Goal: Task Accomplishment & Management: Use online tool/utility

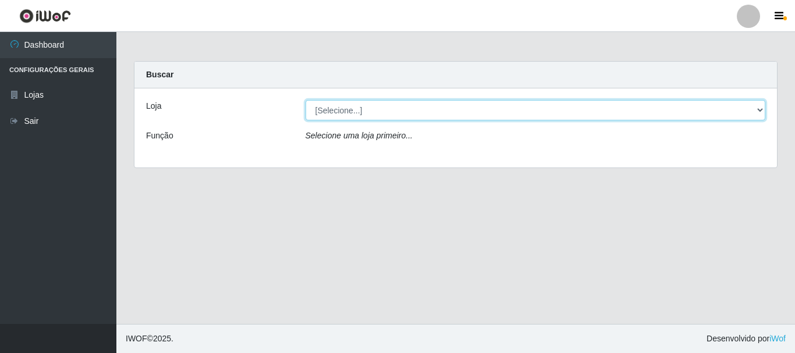
click at [396, 109] on select "[Selecione...] Nordestão - Alecrim" at bounding box center [536, 110] width 460 height 20
select select "453"
click at [306, 100] on select "[Selecione...] Nordestão - Alecrim" at bounding box center [536, 110] width 460 height 20
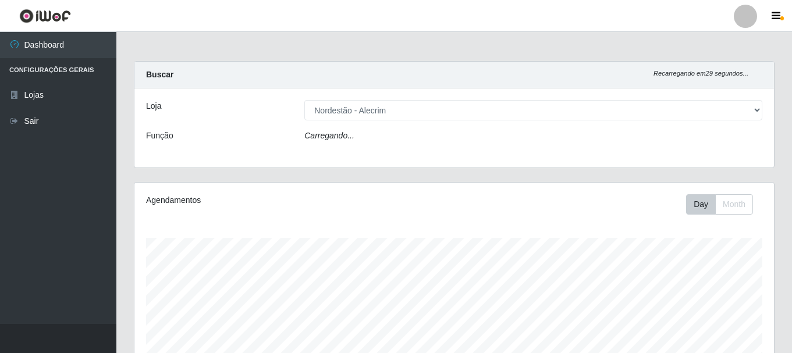
scroll to position [242, 640]
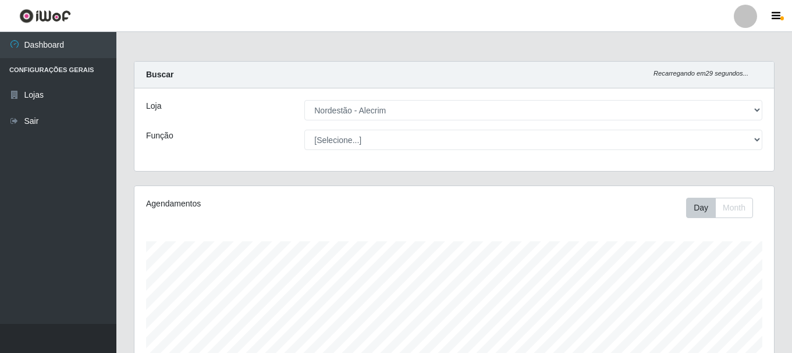
select select "1"
click at [304, 130] on select "[Selecione...] Embalador Embalador + Embalador ++" at bounding box center [533, 140] width 458 height 20
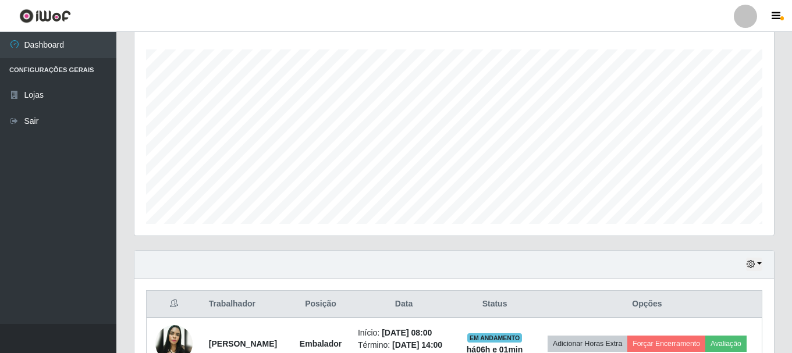
scroll to position [334, 0]
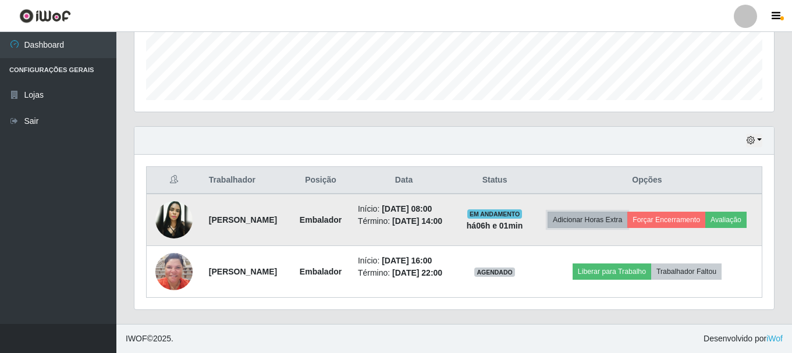
click at [614, 212] on button "Adicionar Horas Extra" at bounding box center [588, 220] width 80 height 16
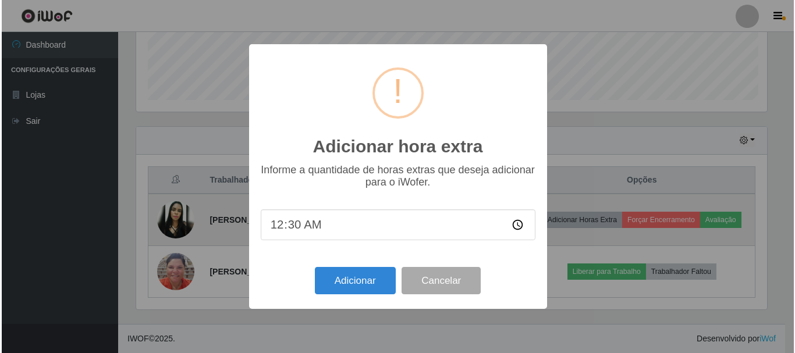
scroll to position [242, 634]
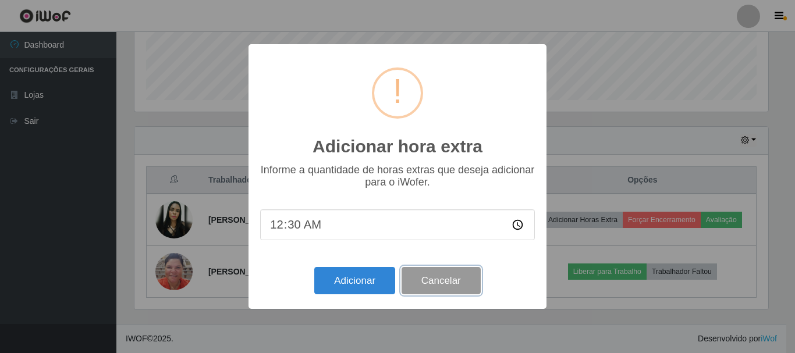
click at [449, 292] on button "Cancelar" at bounding box center [441, 280] width 79 height 27
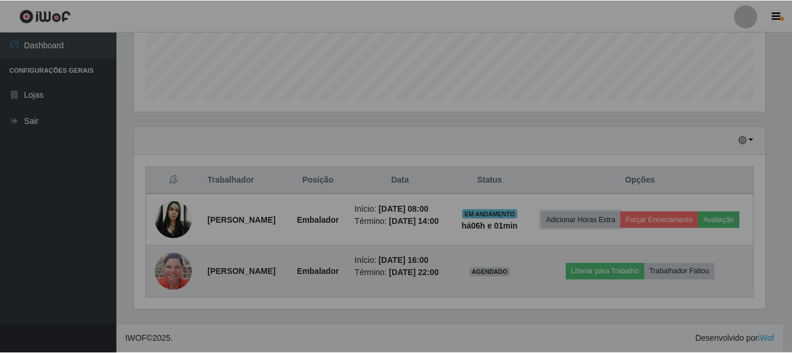
scroll to position [242, 640]
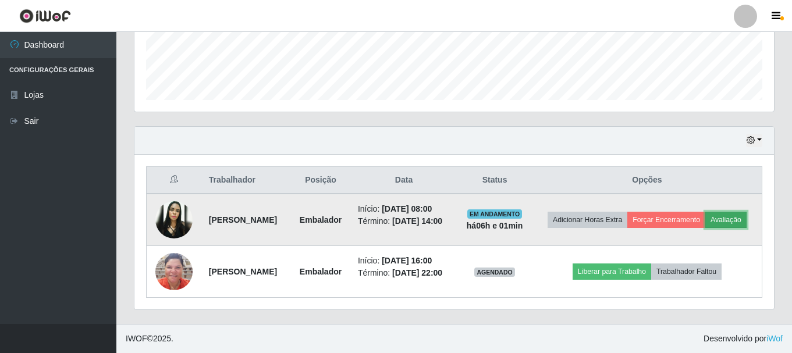
click at [706, 228] on button "Avaliação" at bounding box center [726, 220] width 41 height 16
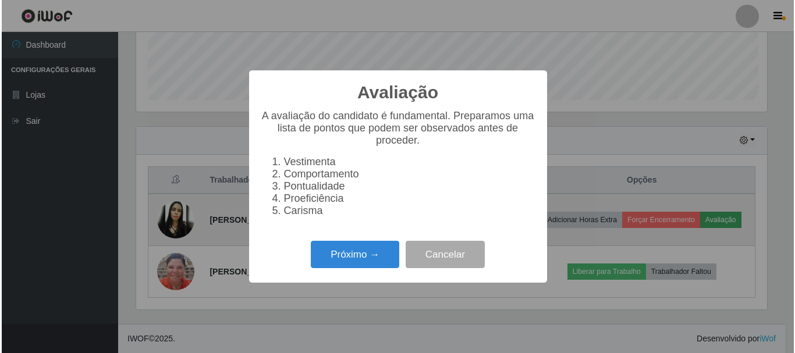
scroll to position [242, 634]
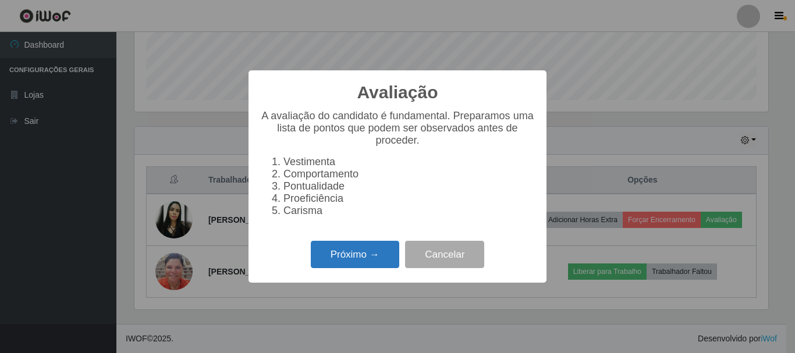
click at [351, 261] on button "Próximo →" at bounding box center [355, 254] width 88 height 27
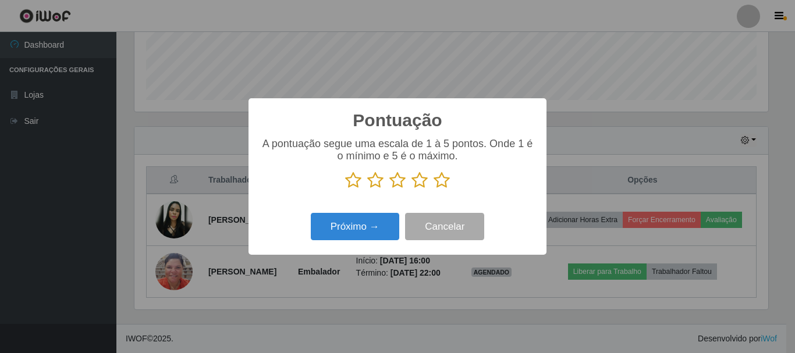
click at [443, 179] on icon at bounding box center [442, 180] width 16 height 17
click at [434, 189] on input "radio" at bounding box center [434, 189] width 0 height 0
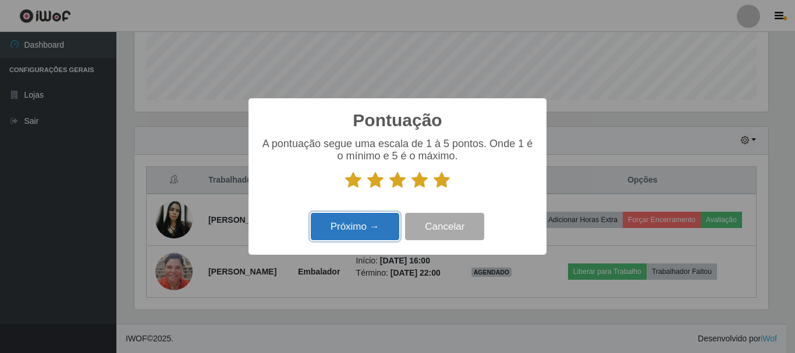
click at [373, 230] on button "Próximo →" at bounding box center [355, 226] width 88 height 27
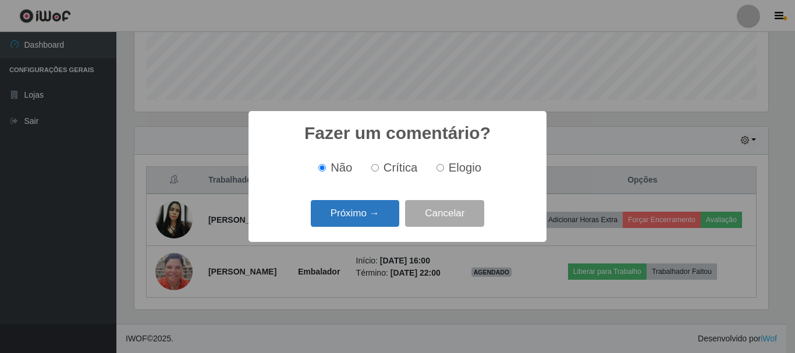
click at [360, 208] on button "Próximo →" at bounding box center [355, 213] width 88 height 27
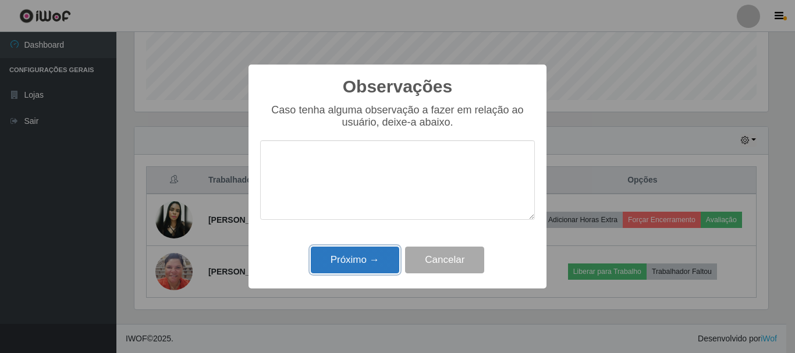
click at [367, 267] on button "Próximo →" at bounding box center [355, 260] width 88 height 27
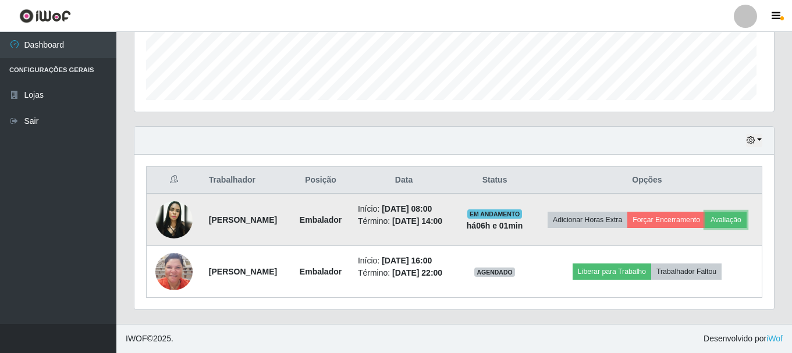
scroll to position [242, 640]
click at [685, 212] on button "Forçar Encerramento" at bounding box center [667, 220] width 78 height 16
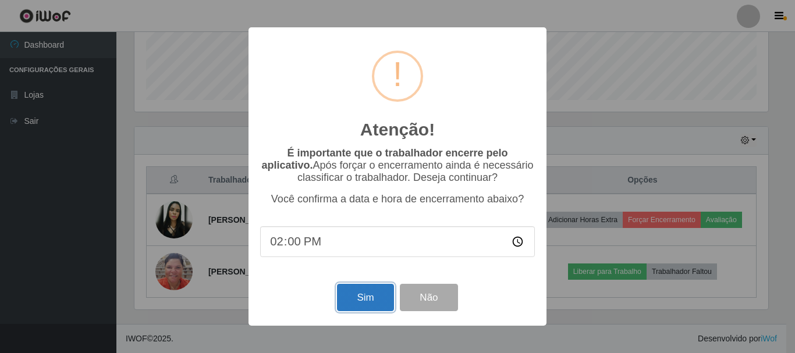
click at [362, 302] on button "Sim" at bounding box center [365, 297] width 56 height 27
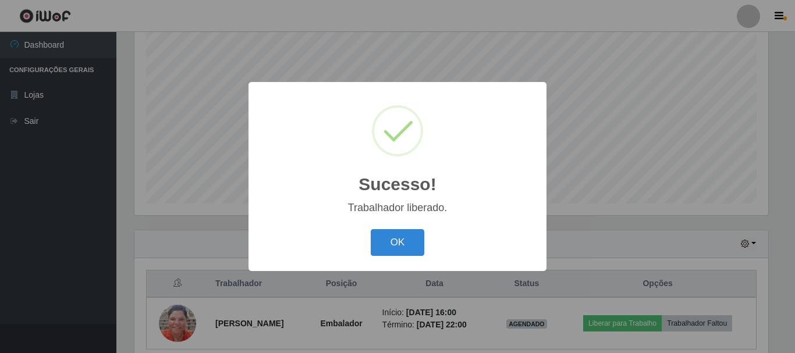
drag, startPoint x: 407, startPoint y: 235, endPoint x: 432, endPoint y: 236, distance: 25.1
click at [407, 236] on button "OK" at bounding box center [398, 242] width 54 height 27
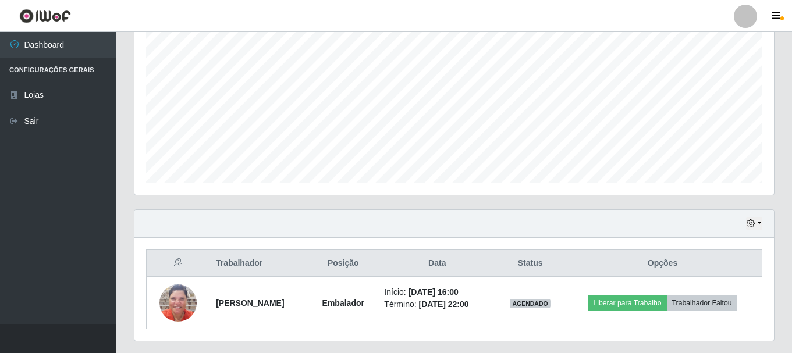
scroll to position [264, 0]
